Goal: Navigation & Orientation: Go to known website

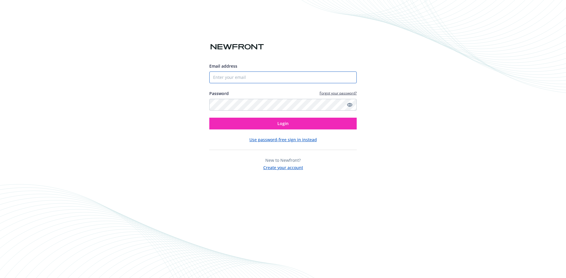
click at [260, 75] on input "Email address" at bounding box center [282, 78] width 147 height 12
type input "[PERSON_NAME][EMAIL_ADDRESS][DOMAIN_NAME]"
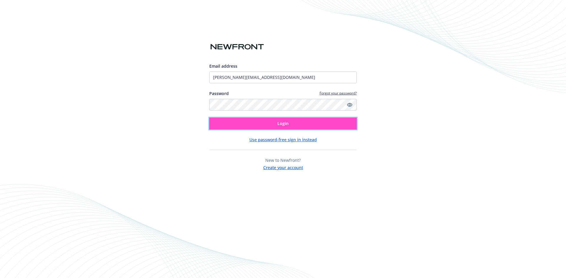
click at [265, 121] on button "Login" at bounding box center [282, 124] width 147 height 12
